Goal: Information Seeking & Learning: Learn about a topic

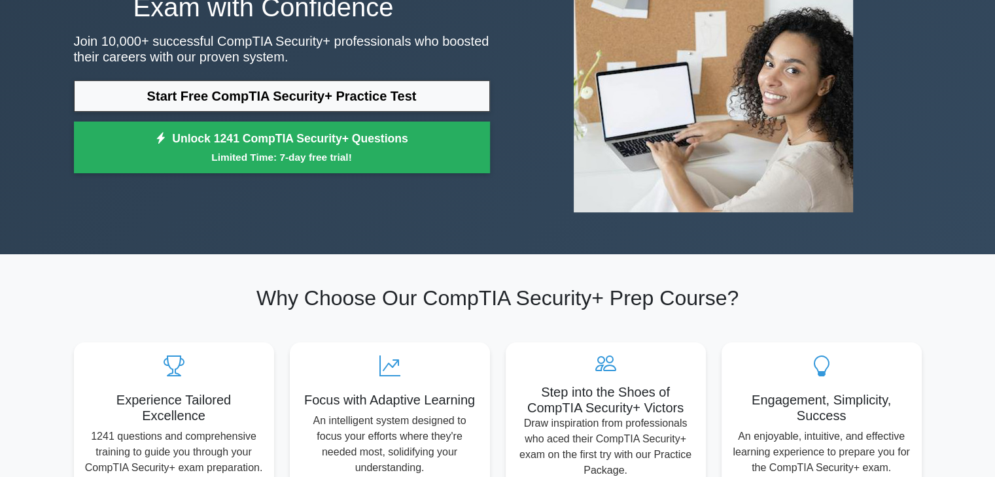
scroll to position [131, 0]
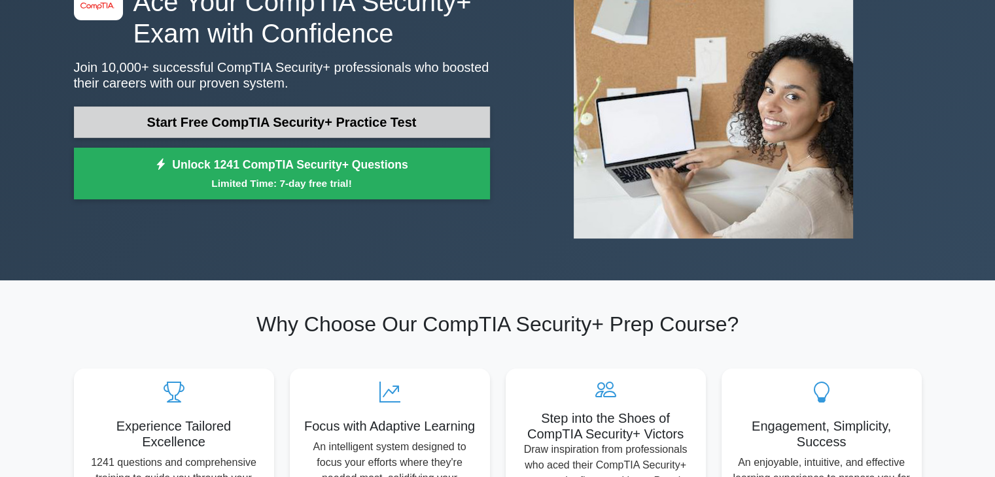
click at [421, 109] on link "Start Free CompTIA Security+ Practice Test" at bounding box center [282, 122] width 416 height 31
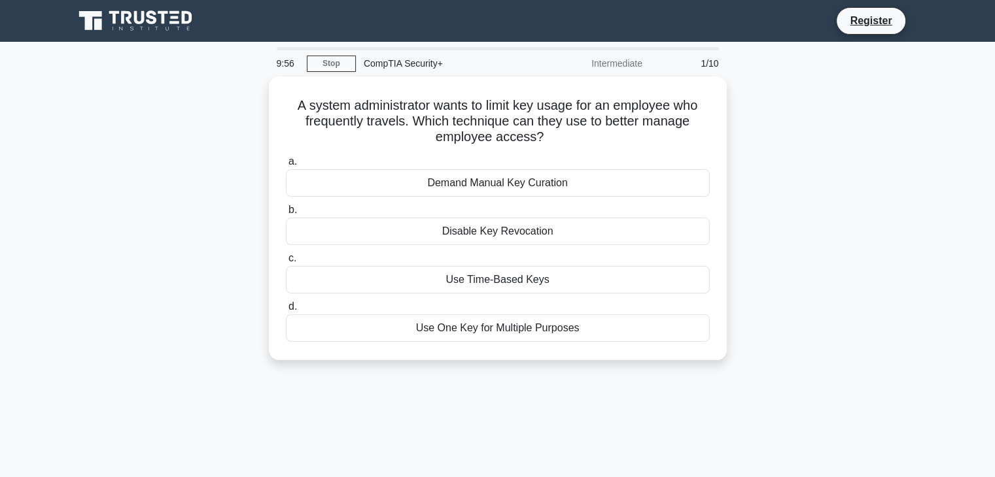
click at [555, 69] on div "Intermediate" at bounding box center [593, 63] width 114 height 26
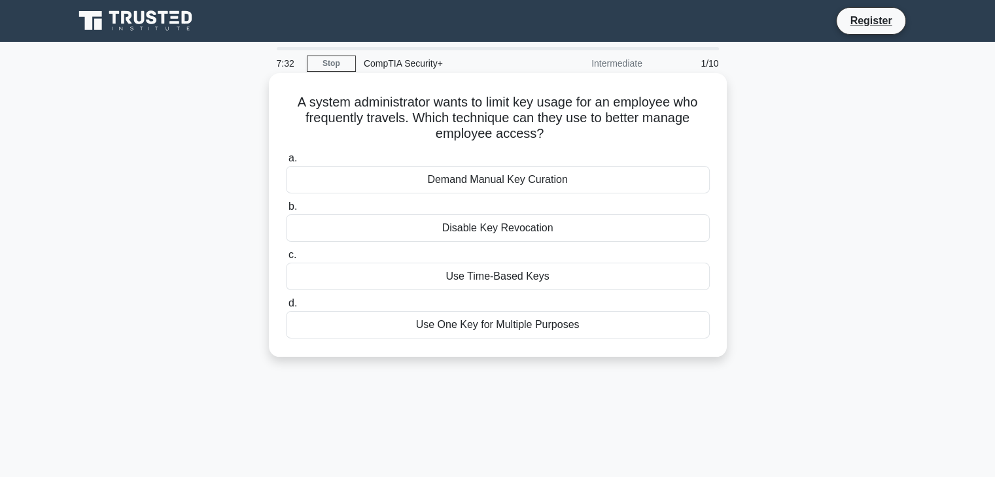
click at [293, 208] on span "b." at bounding box center [292, 206] width 9 height 11
click at [286, 208] on input "b. Disable Key Revocation" at bounding box center [286, 207] width 0 height 9
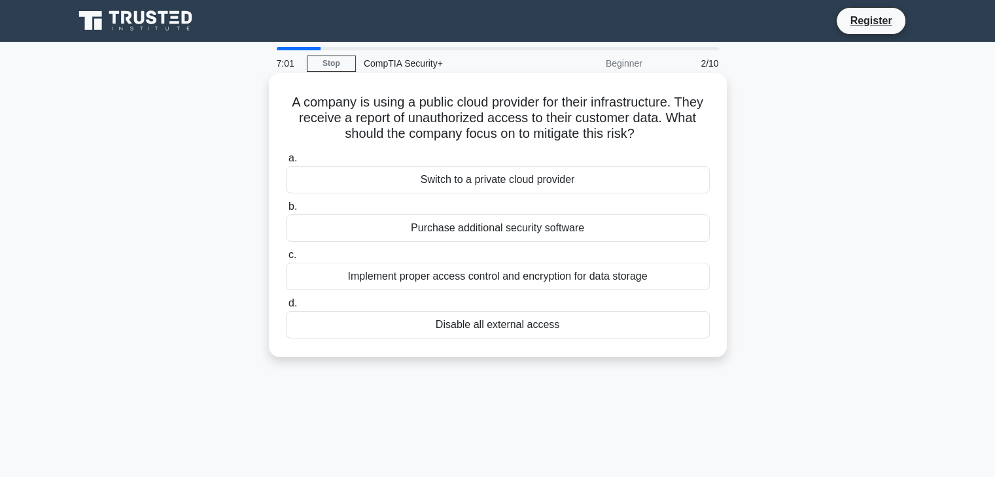
click at [479, 176] on div "Switch to a private cloud provider" at bounding box center [498, 179] width 424 height 27
click at [286, 163] on input "a. Switch to a private cloud provider" at bounding box center [286, 158] width 0 height 9
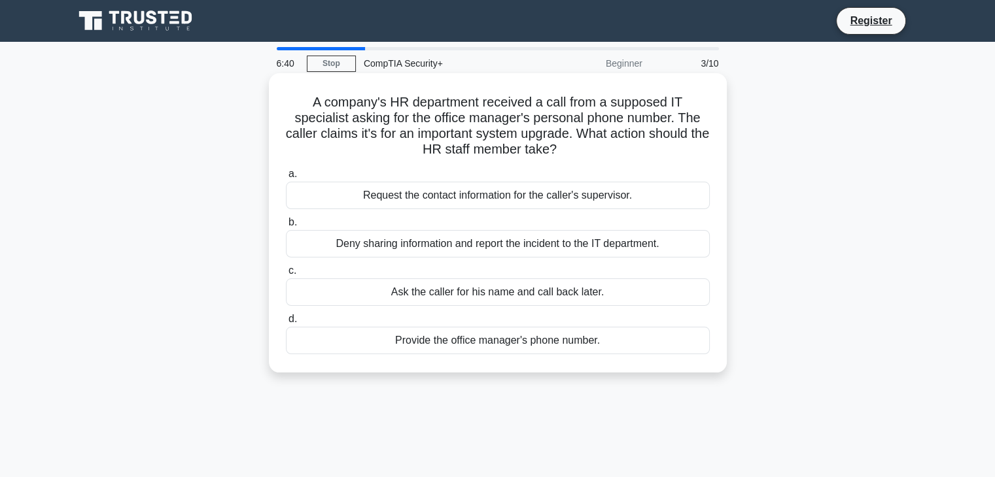
click at [489, 245] on div "Deny sharing information and report the incident to the IT department." at bounding box center [498, 243] width 424 height 27
click at [286, 227] on input "b. Deny sharing information and report the incident to the IT department." at bounding box center [286, 222] width 0 height 9
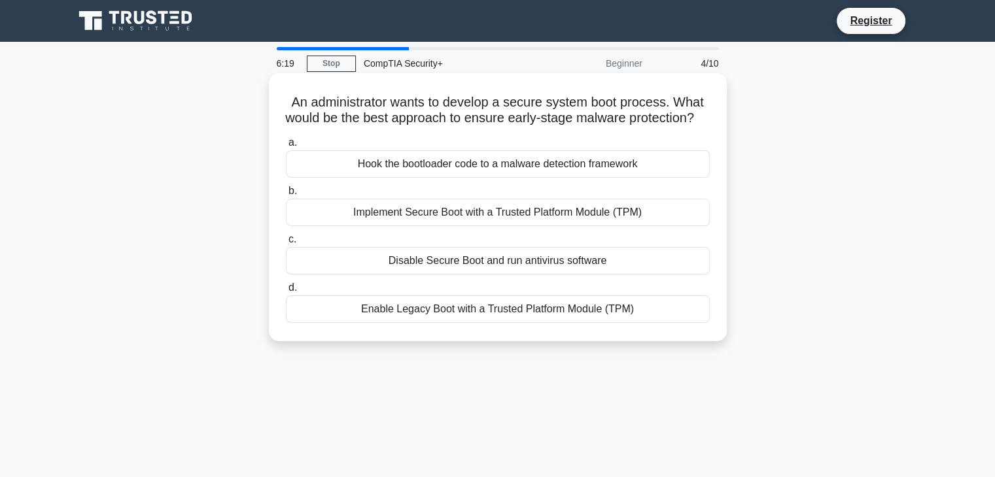
click at [476, 226] on div "Implement Secure Boot with a Trusted Platform Module (TPM)" at bounding box center [498, 212] width 424 height 27
click at [286, 196] on input "b. Implement Secure Boot with a Trusted Platform Module (TPM)" at bounding box center [286, 191] width 0 height 9
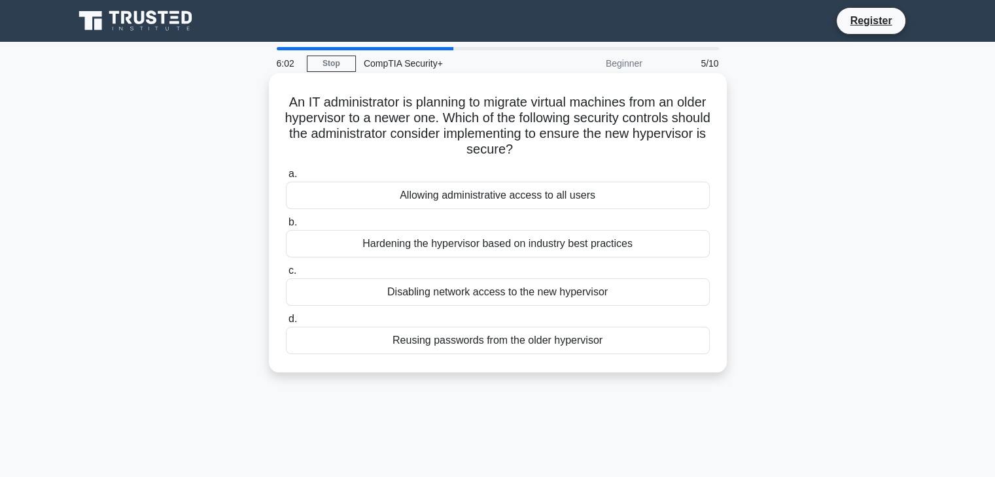
click at [492, 293] on div "Disabling network access to the new hypervisor" at bounding box center [498, 292] width 424 height 27
click at [286, 275] on input "c. Disabling network access to the new hypervisor" at bounding box center [286, 271] width 0 height 9
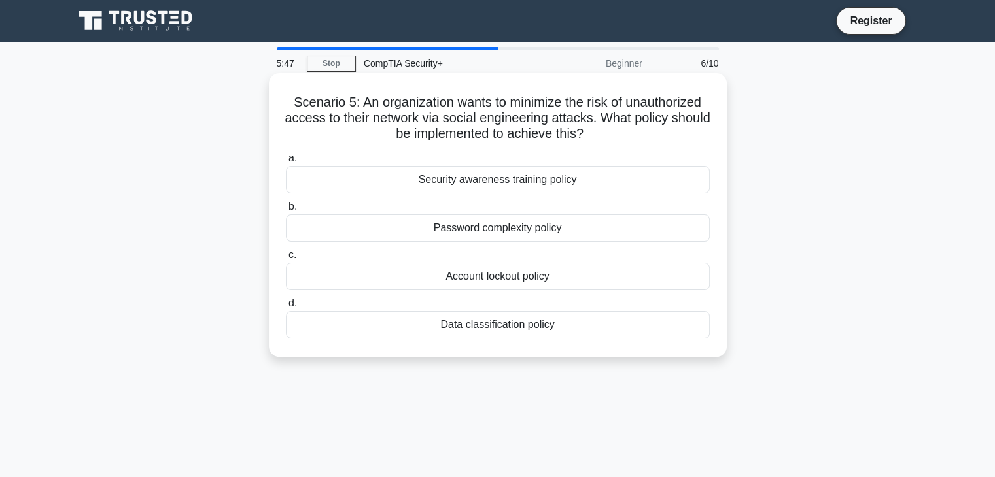
click at [476, 198] on div "a. Security awareness training policy b. Password complexity policy c. d." at bounding box center [497, 245] width 439 height 194
click at [476, 182] on div "Security awareness training policy" at bounding box center [498, 179] width 424 height 27
click at [286, 163] on input "a. Security awareness training policy" at bounding box center [286, 158] width 0 height 9
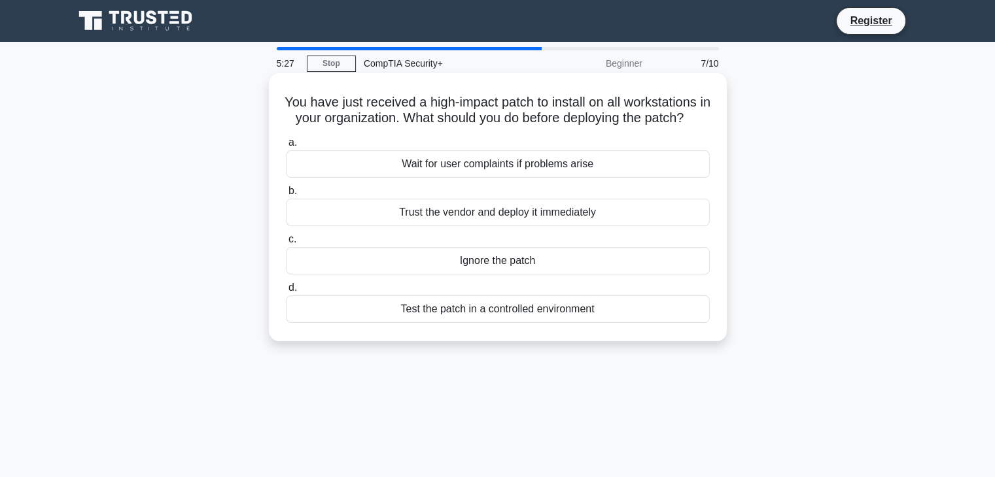
click at [489, 323] on div "Test the patch in a controlled environment" at bounding box center [498, 309] width 424 height 27
click at [286, 292] on input "d. Test the patch in a controlled environment" at bounding box center [286, 288] width 0 height 9
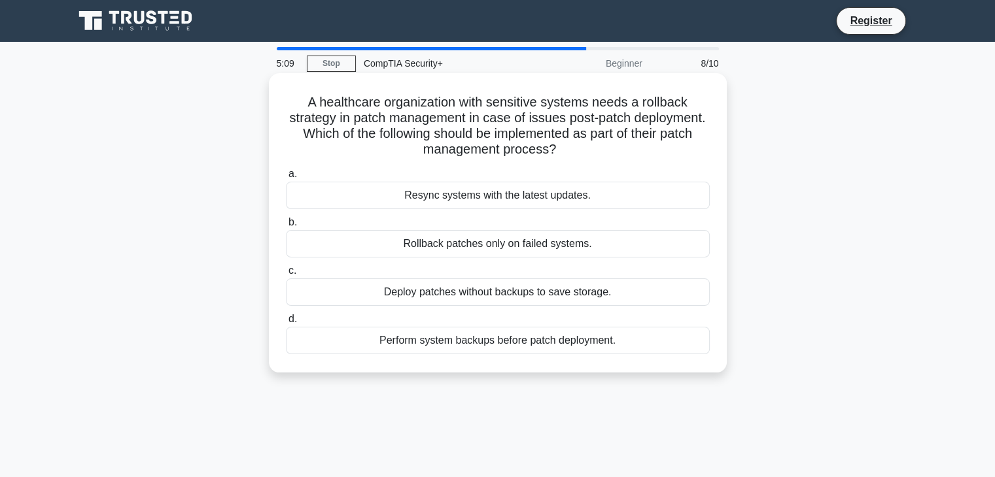
click at [447, 199] on div "Resync systems with the latest updates." at bounding box center [498, 195] width 424 height 27
click at [286, 179] on input "a. Resync systems with the latest updates." at bounding box center [286, 174] width 0 height 9
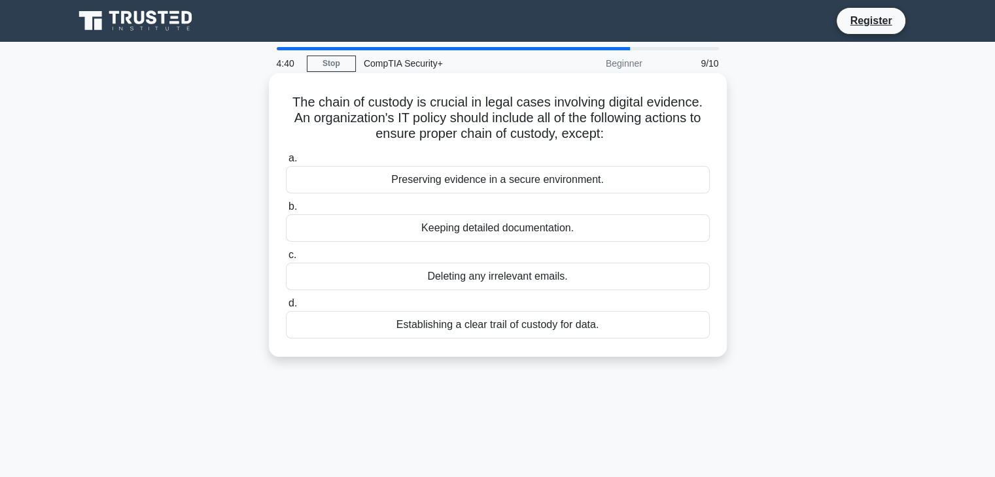
click at [447, 176] on div "Preserving evidence in a secure environment." at bounding box center [498, 179] width 424 height 27
click at [286, 163] on input "a. Preserving evidence in a secure environment." at bounding box center [286, 158] width 0 height 9
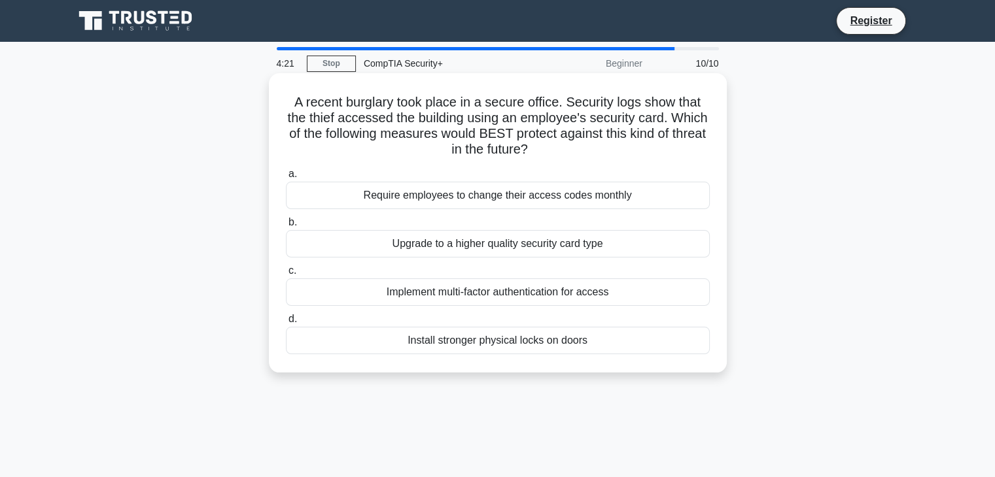
click at [475, 298] on div "Implement multi-factor authentication for access" at bounding box center [498, 292] width 424 height 27
click at [286, 275] on input "c. Implement multi-factor authentication for access" at bounding box center [286, 271] width 0 height 9
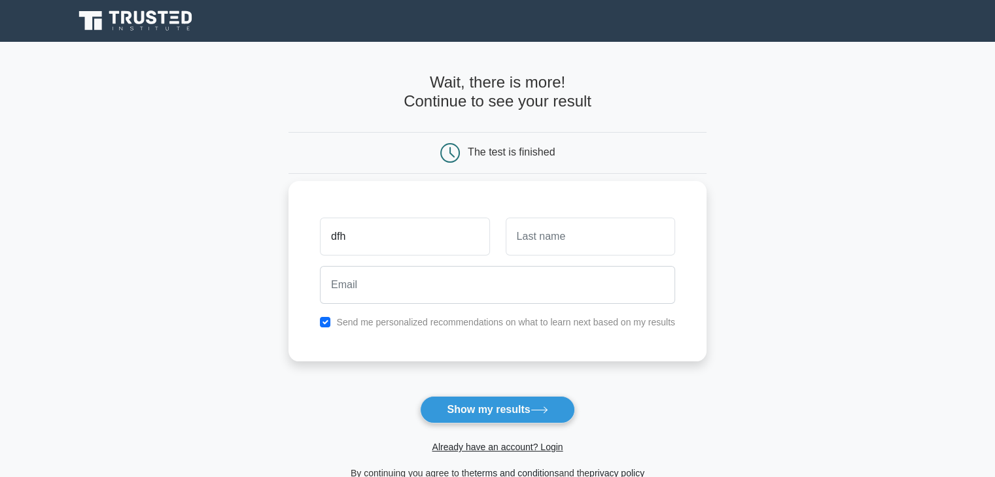
type input "dfh"
click at [530, 241] on input "text" at bounding box center [590, 237] width 169 height 38
type input "fdgh"
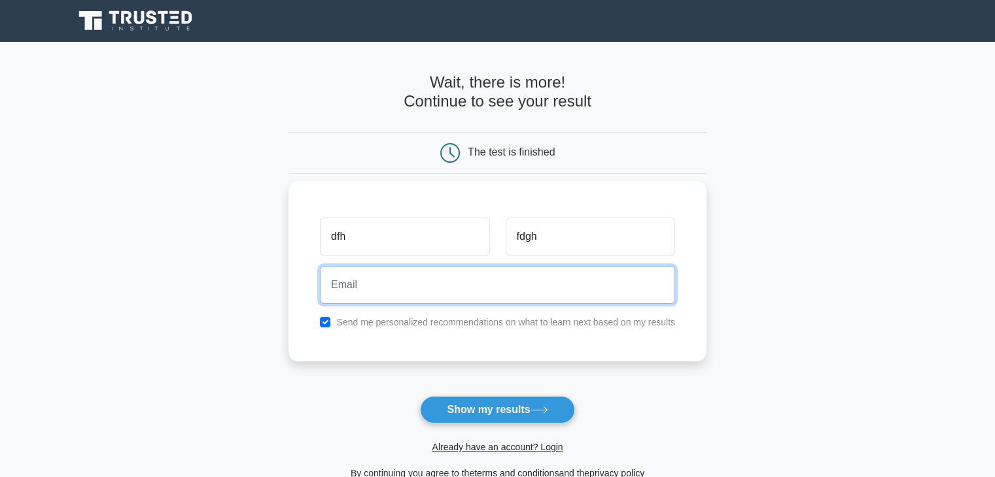
click at [524, 299] on input "email" at bounding box center [497, 285] width 355 height 38
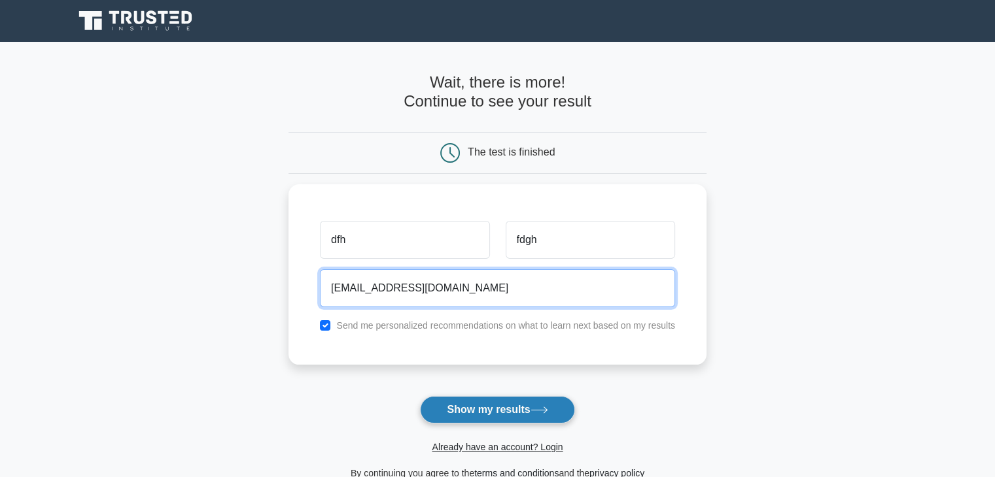
type input "[EMAIL_ADDRESS][DOMAIN_NAME]"
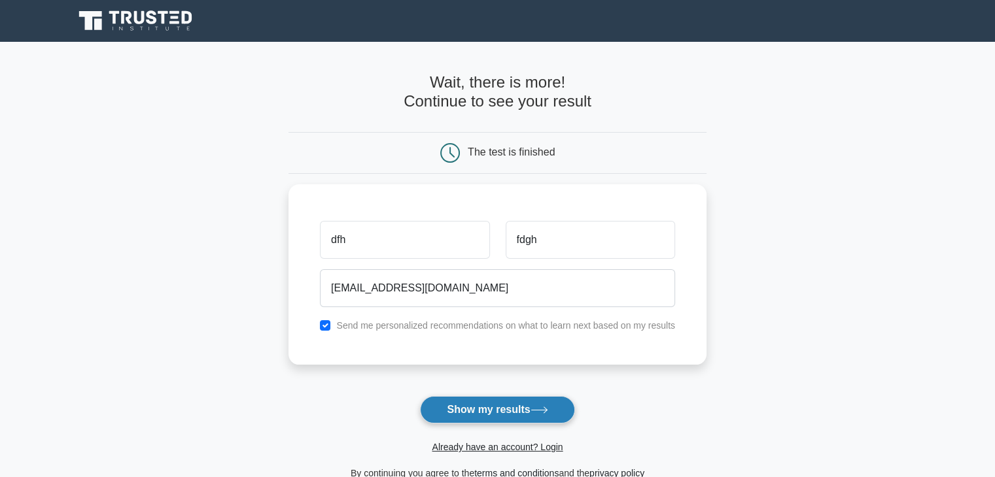
click at [504, 406] on button "Show my results" at bounding box center [497, 409] width 154 height 27
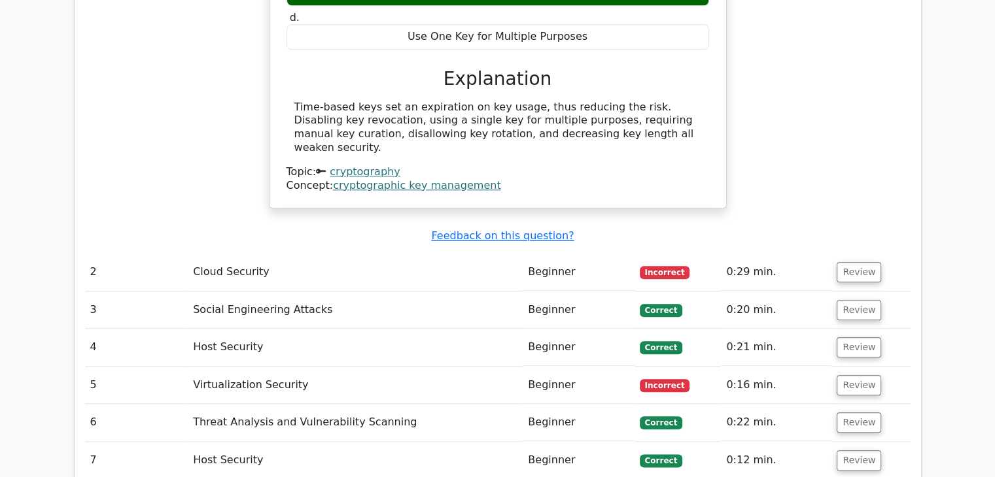
scroll to position [1413, 0]
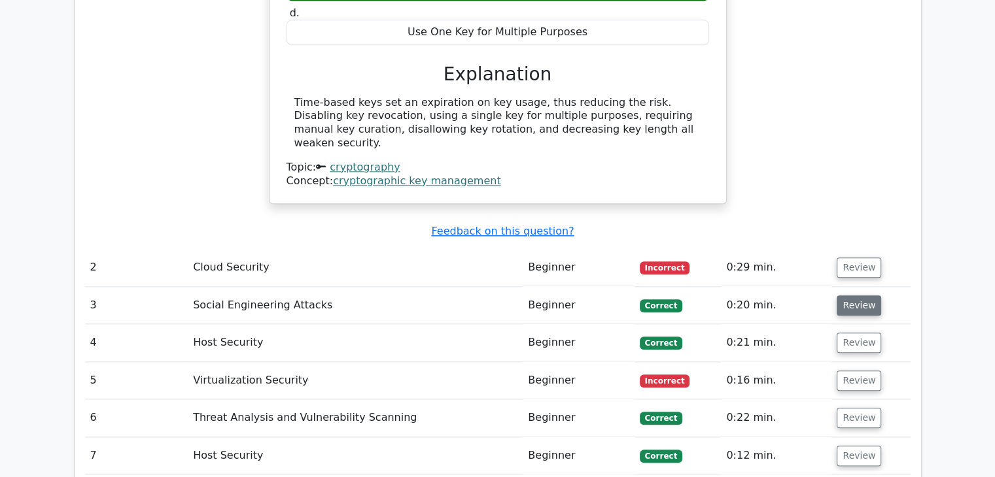
drag, startPoint x: 578, startPoint y: 251, endPoint x: 860, endPoint y: 239, distance: 282.1
drag, startPoint x: 860, startPoint y: 239, endPoint x: 899, endPoint y: 255, distance: 41.9
click at [899, 287] on td "Review" at bounding box center [870, 305] width 78 height 37
click at [863, 296] on button "Review" at bounding box center [858, 306] width 44 height 20
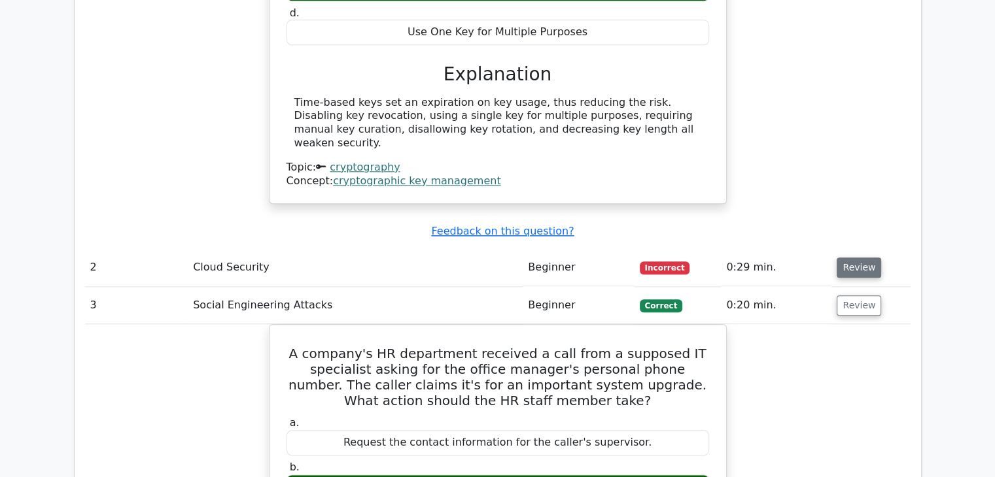
click at [850, 258] on button "Review" at bounding box center [858, 268] width 44 height 20
